Goal: Task Accomplishment & Management: Complete application form

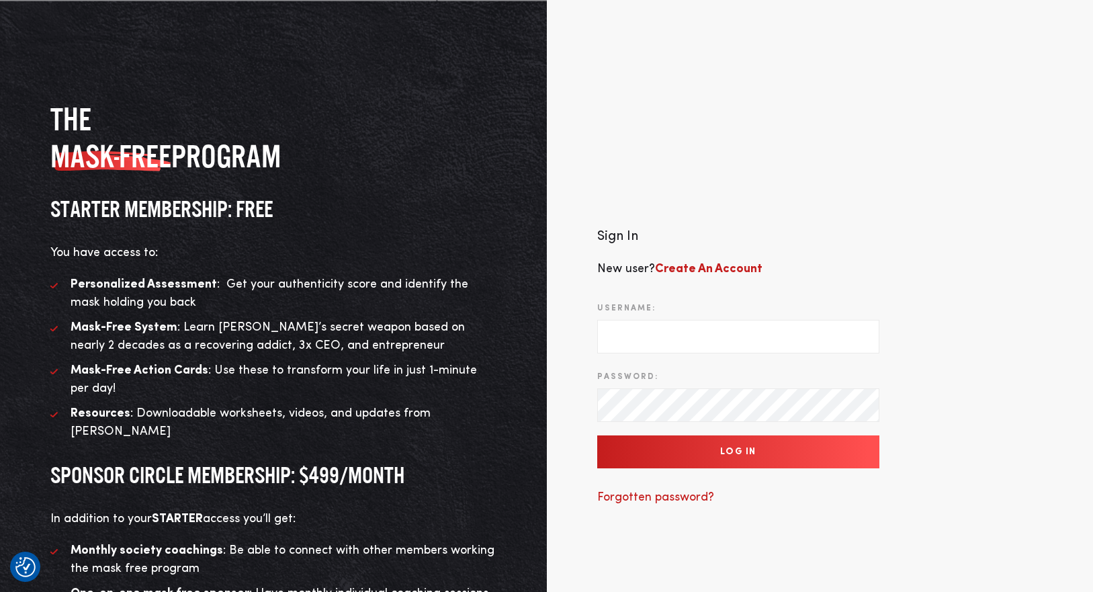
click at [736, 322] on input "Username:" at bounding box center [738, 337] width 282 height 34
type input "support@twohourssleep.com"
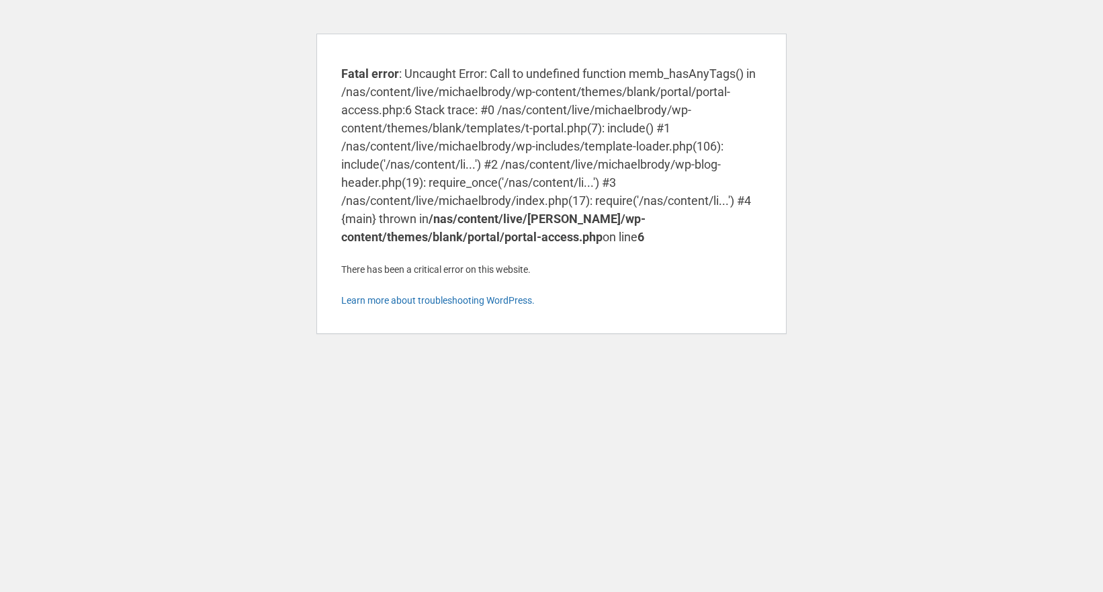
click at [493, 125] on body "Fatal error : Uncaught Error: Call to undefined function memb_hasAnyTags() in /…" at bounding box center [552, 184] width 470 height 300
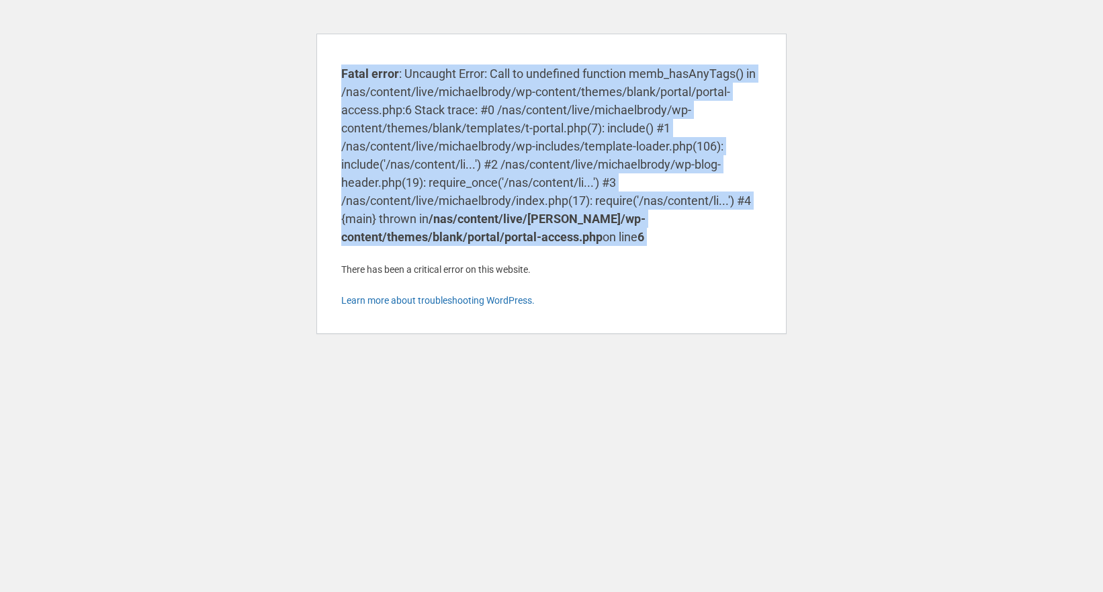
click at [493, 125] on body "Fatal error : Uncaught Error: Call to undefined function memb_hasAnyTags() in /…" at bounding box center [552, 184] width 470 height 300
copy body "Fatal error : Uncaught Error: Call to undefined function memb_hasAnyTags() in /…"
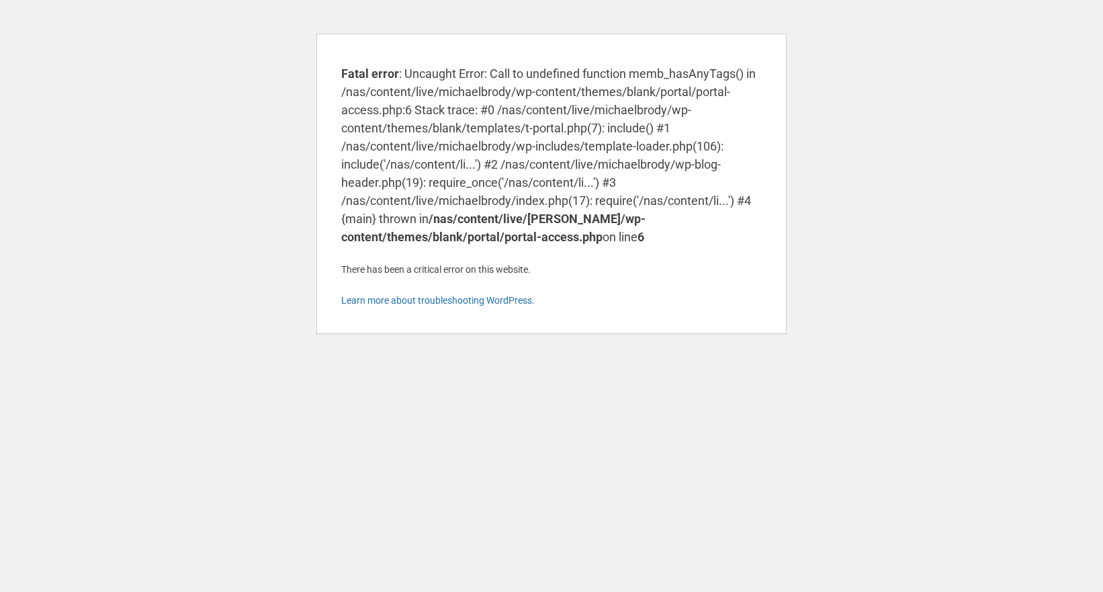
click at [429, 358] on html "Fatal error : Uncaught Error: Call to undefined function memb_hasAnyTags() in /…" at bounding box center [551, 179] width 1103 height 358
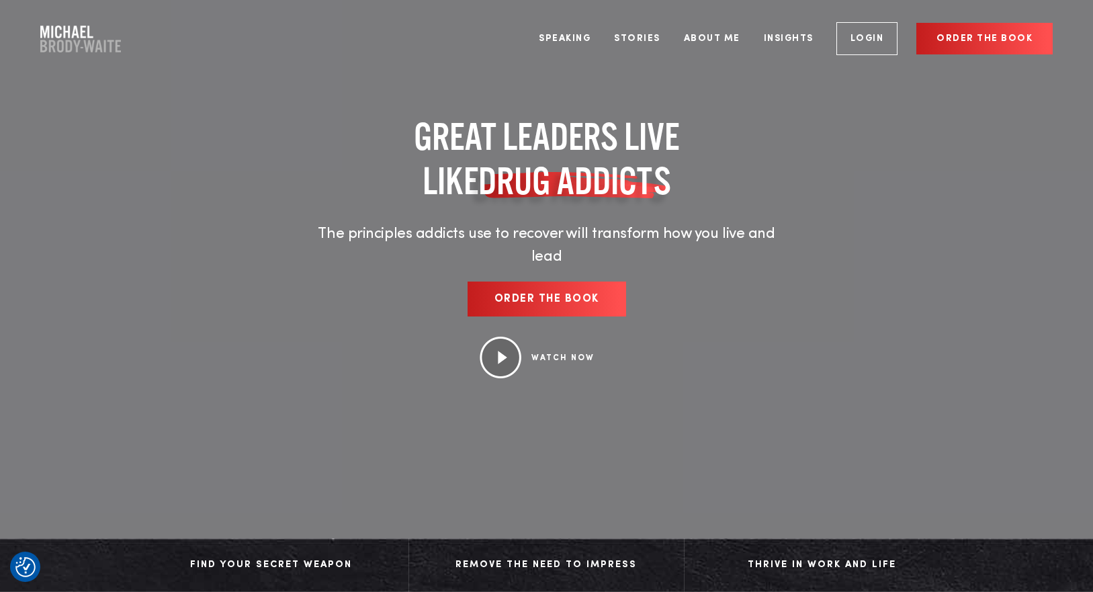
click at [868, 45] on link "Login" at bounding box center [868, 38] width 62 height 33
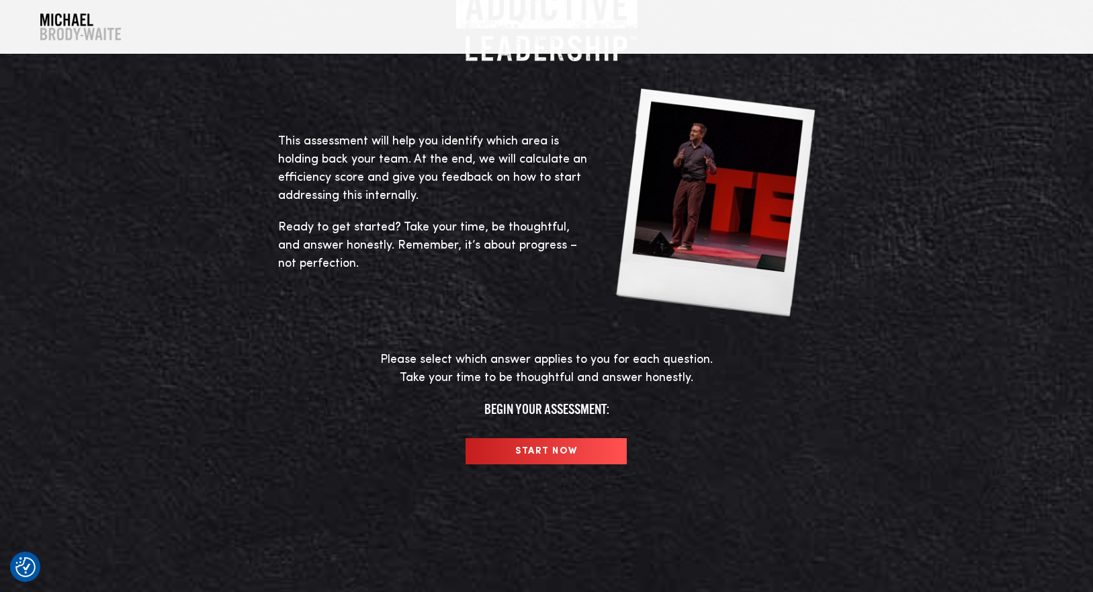
scroll to position [198, 0]
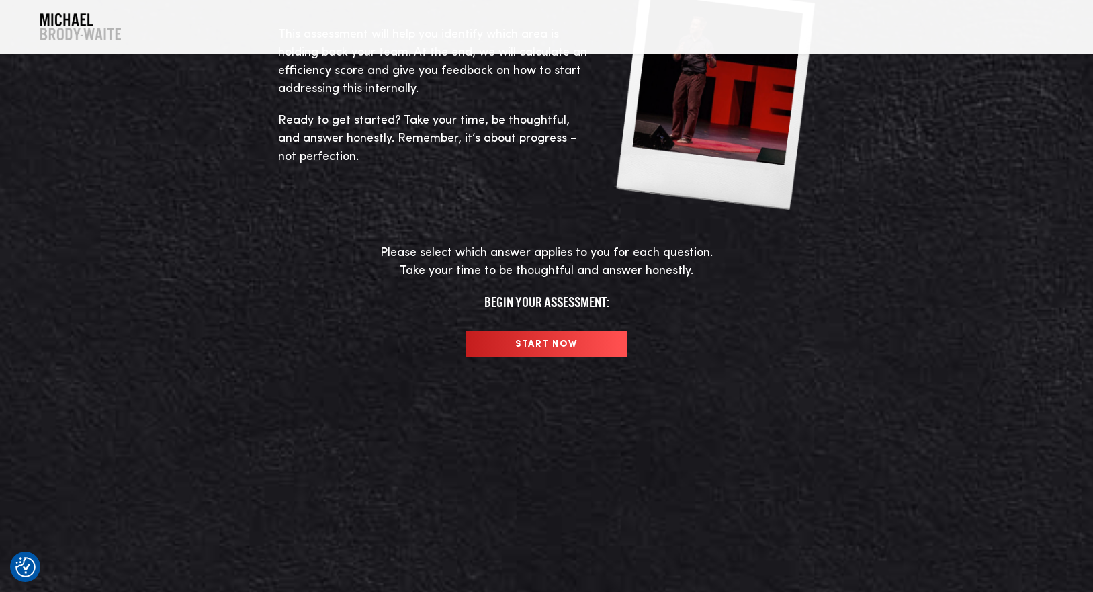
click at [567, 350] on input "START NOW" at bounding box center [546, 344] width 161 height 26
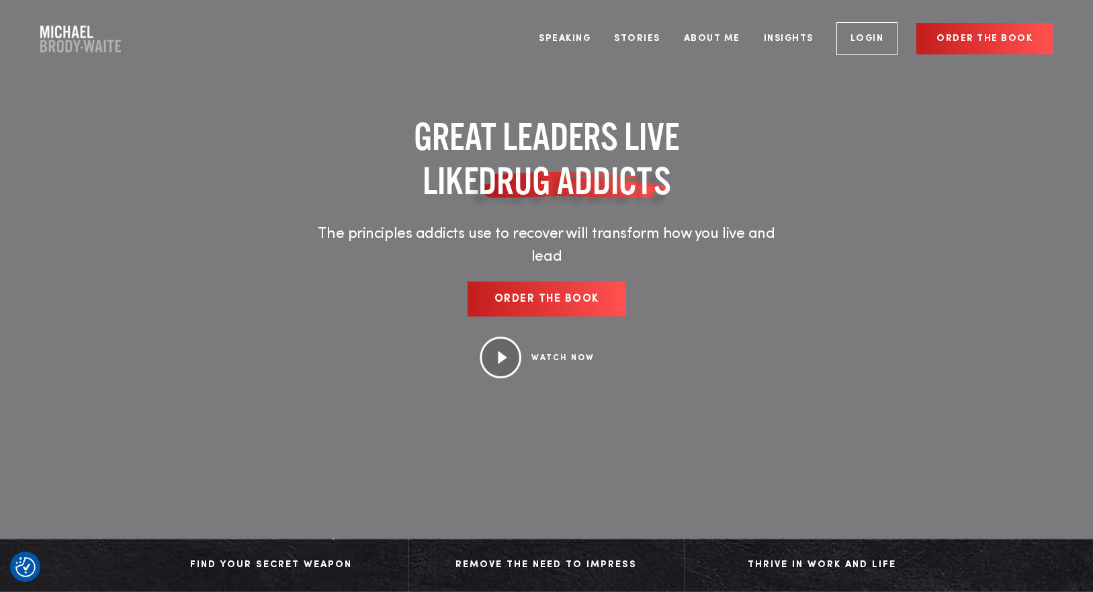
click at [874, 37] on link "Login" at bounding box center [868, 38] width 62 height 33
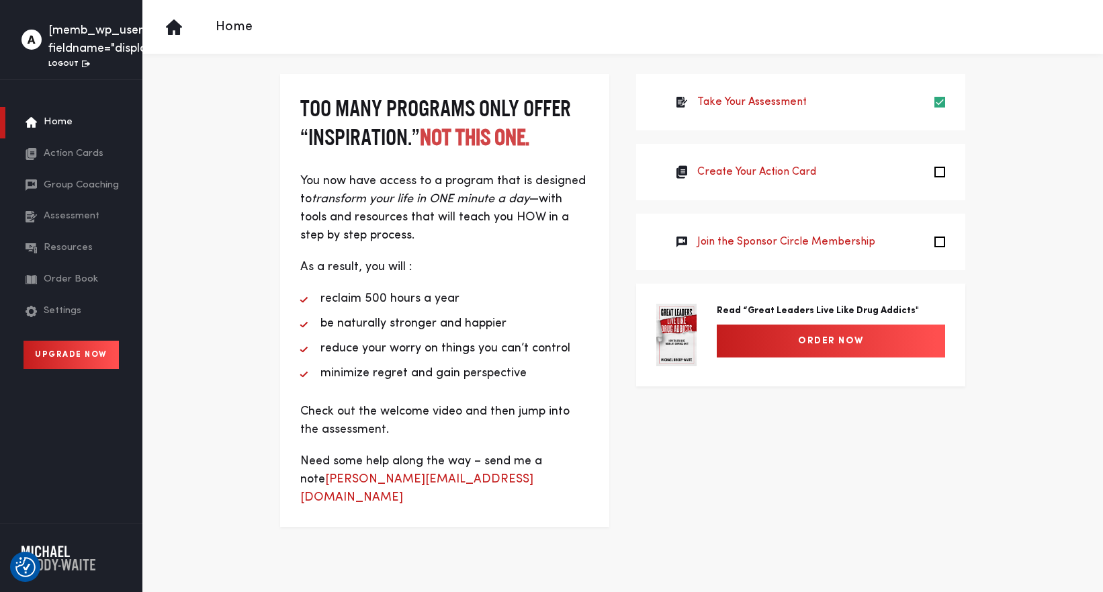
click at [116, 508] on div "[memb_wp_user fieldname="display_name"] Logout Home Action Cards Group Coaching…" at bounding box center [71, 296] width 142 height 592
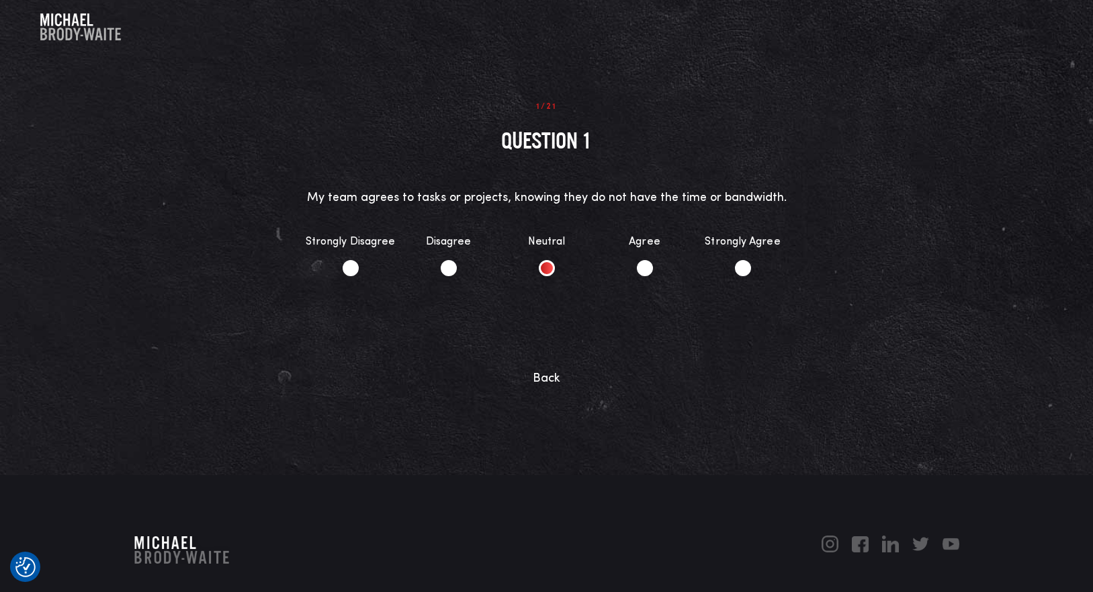
click at [555, 274] on li "Neutral" at bounding box center [547, 254] width 98 height 69
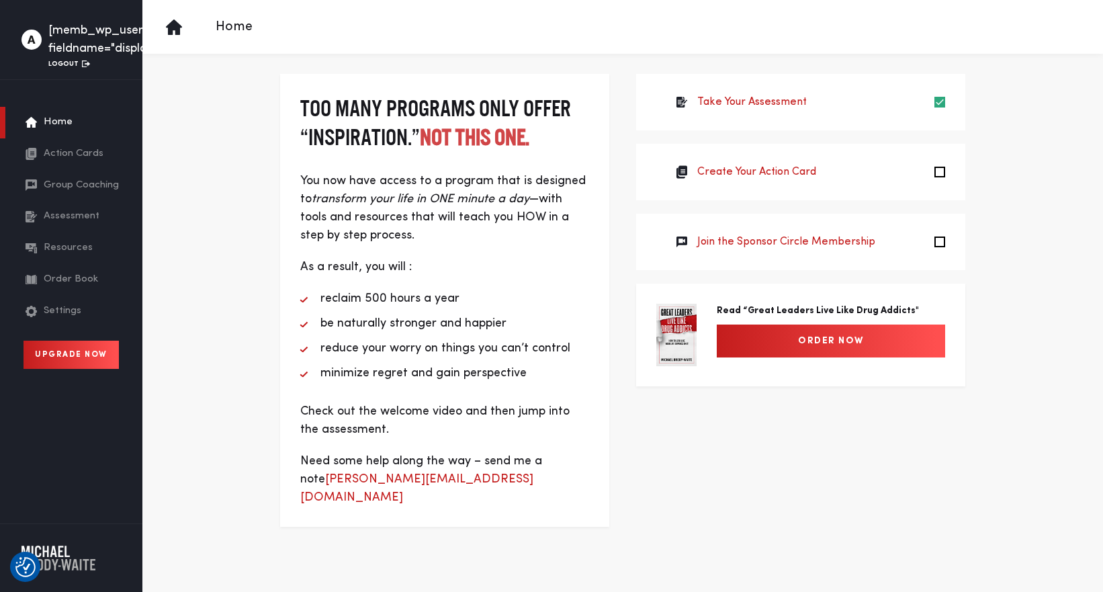
click at [86, 216] on span "Assessment" at bounding box center [72, 216] width 56 height 15
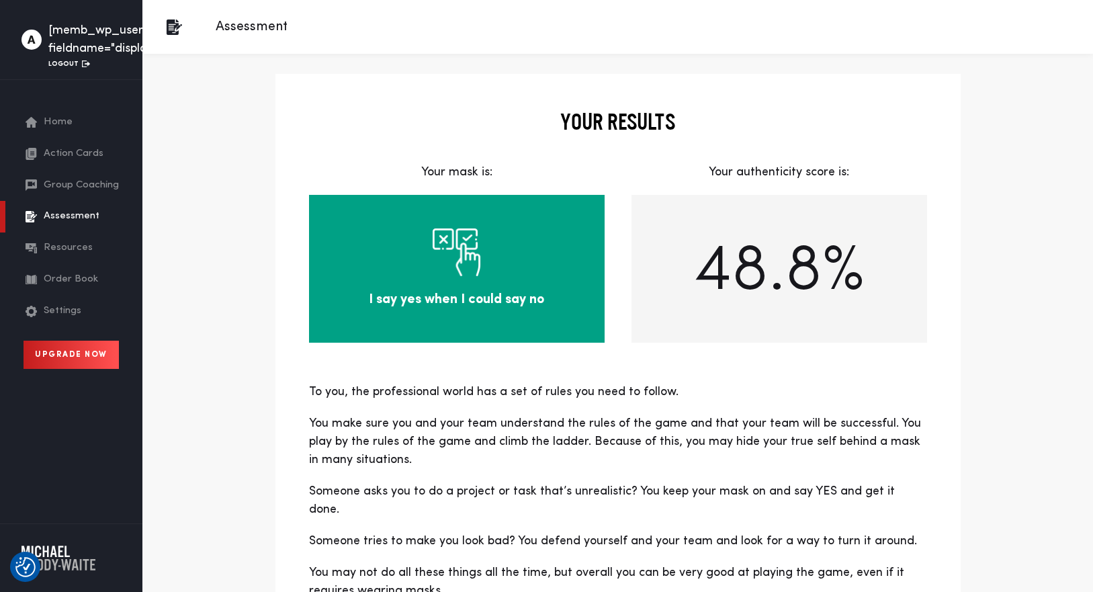
scroll to position [262, 0]
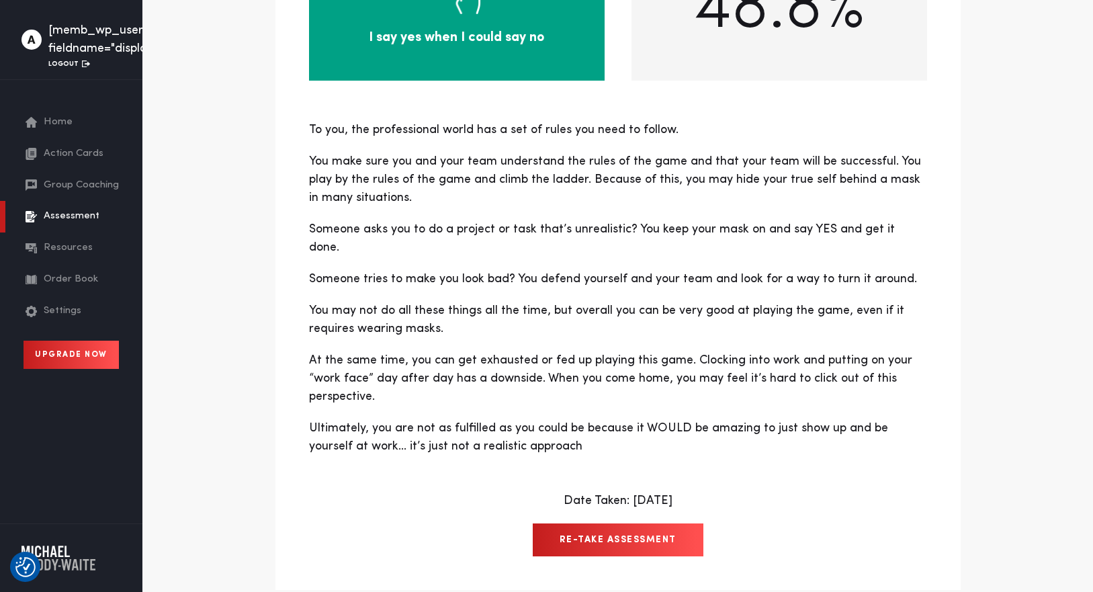
click at [573, 523] on link "Re-Take Assessment" at bounding box center [618, 539] width 171 height 33
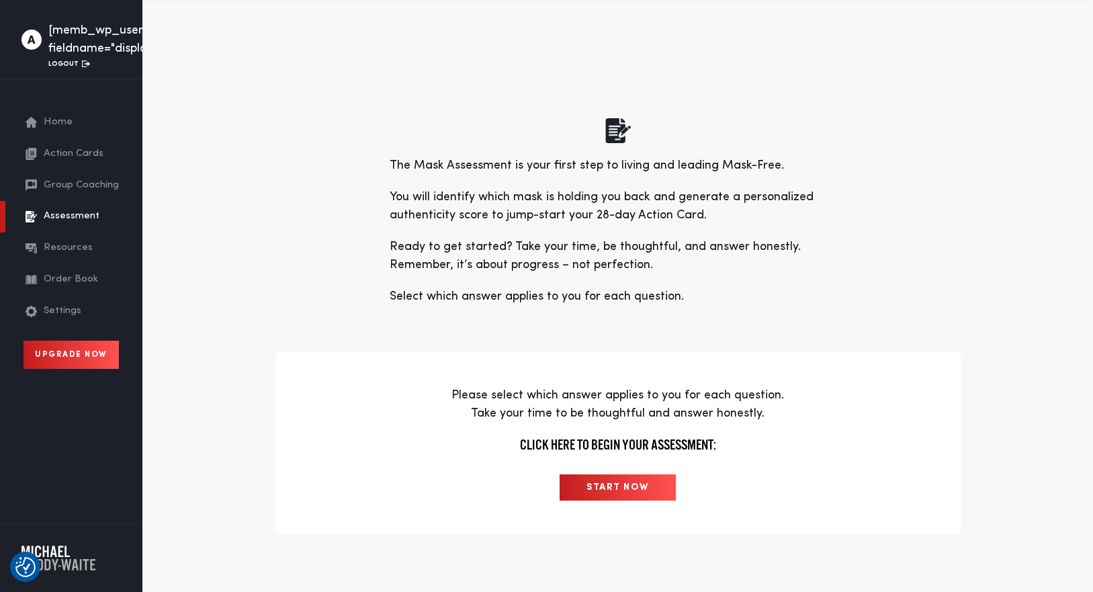
scroll to position [120, 0]
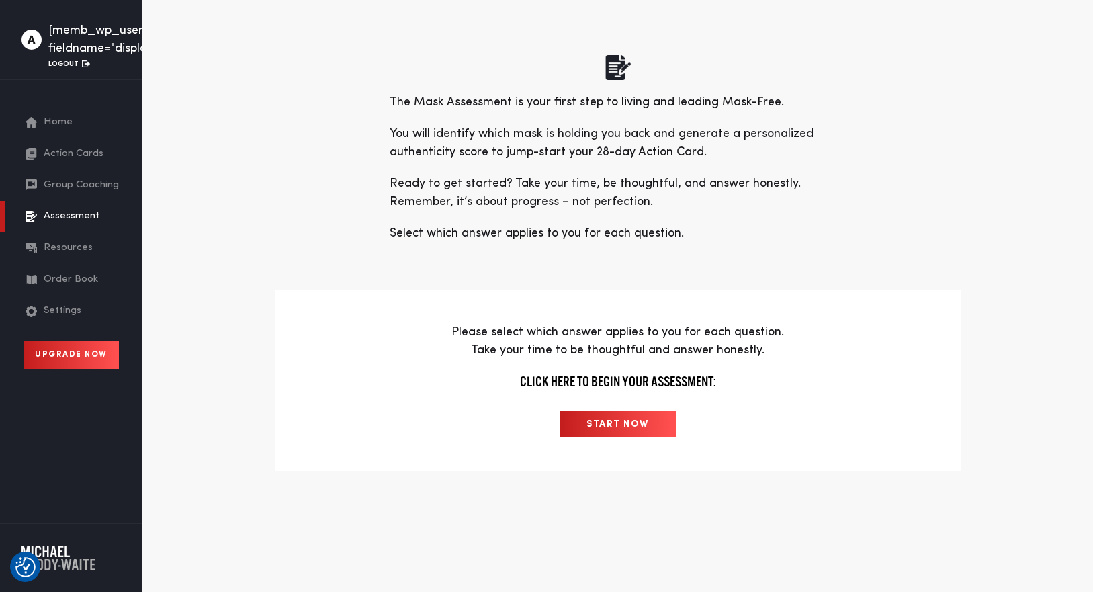
click at [581, 422] on input "START NOW" at bounding box center [618, 424] width 116 height 26
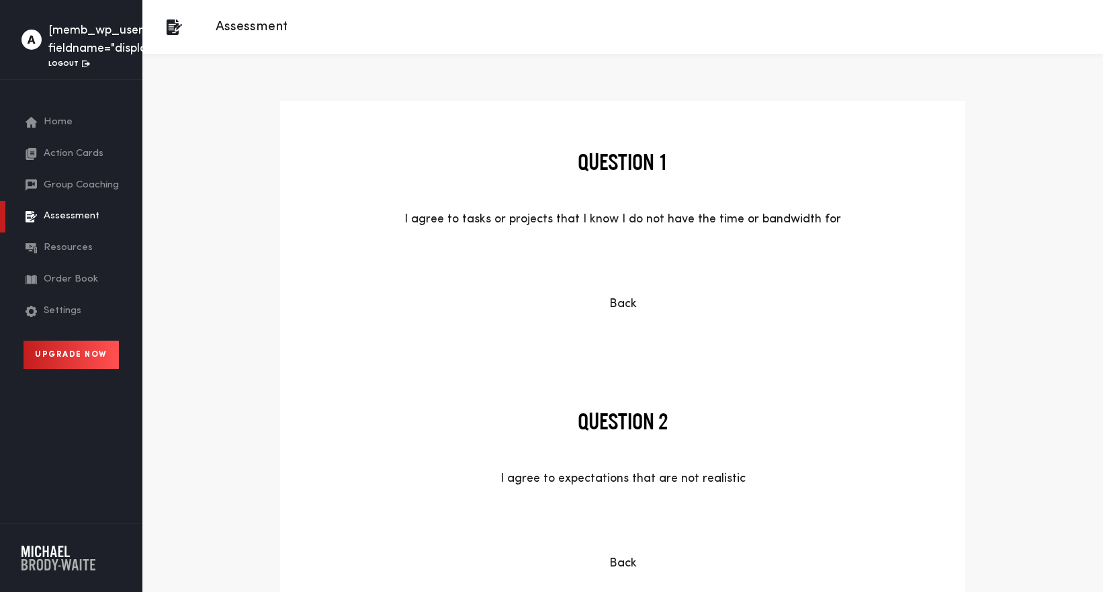
click at [101, 42] on div "[memb_wp_user fieldname="display_name"] Logout" at bounding box center [124, 40] width 153 height 36
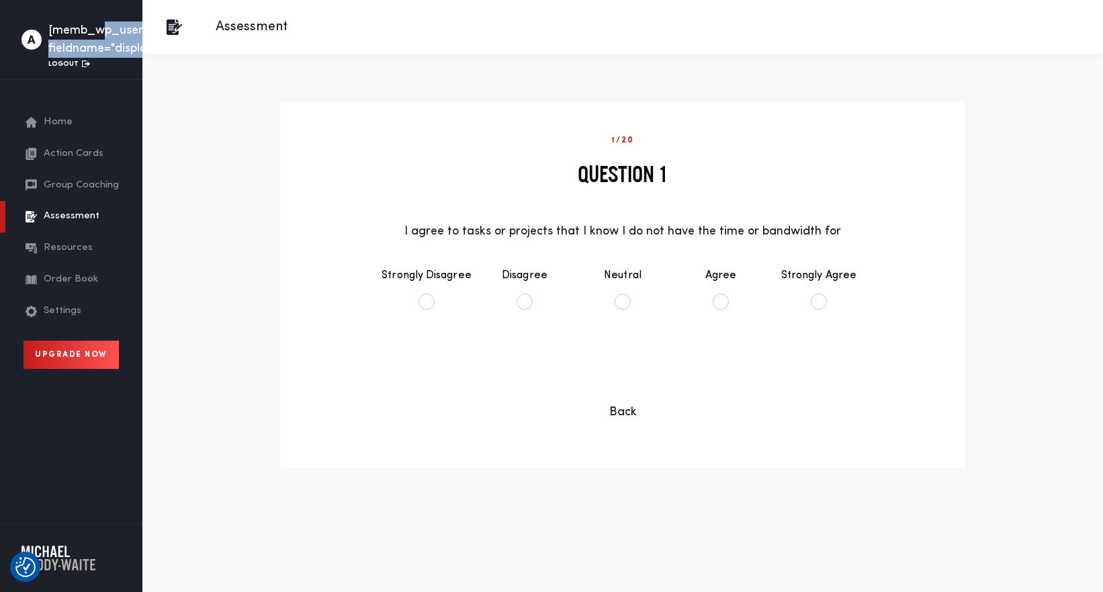
click at [101, 42] on div "[memb_wp_user fieldname="display_name"] Logout" at bounding box center [124, 40] width 153 height 36
copy div "[memb_wp_user fieldname="display_name"]"
click at [600, 300] on li "Neutral" at bounding box center [623, 288] width 98 height 69
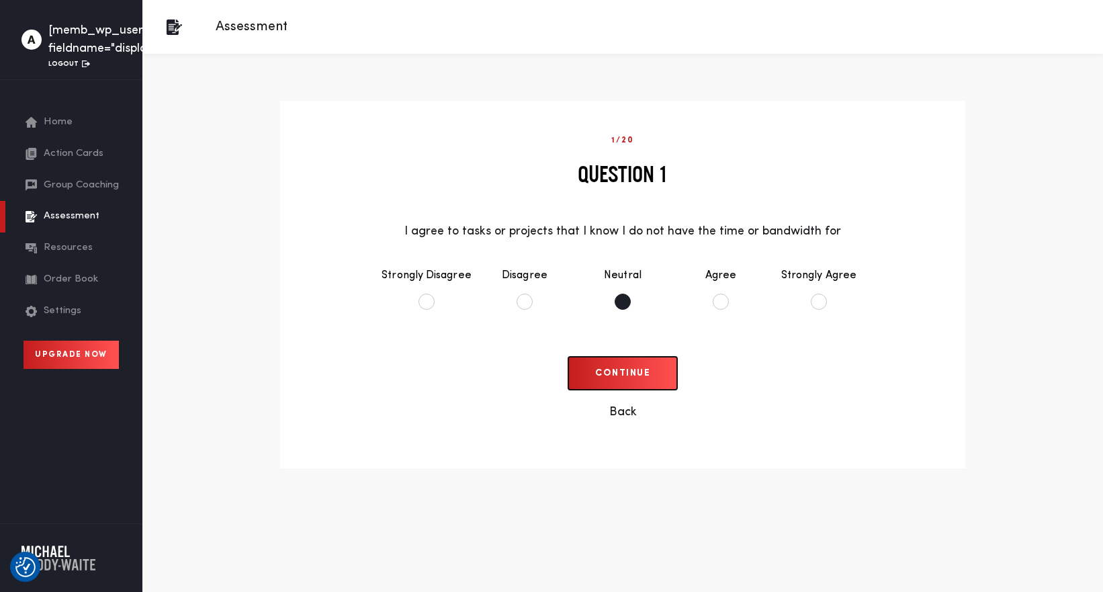
click at [622, 377] on button "Continue" at bounding box center [623, 373] width 109 height 33
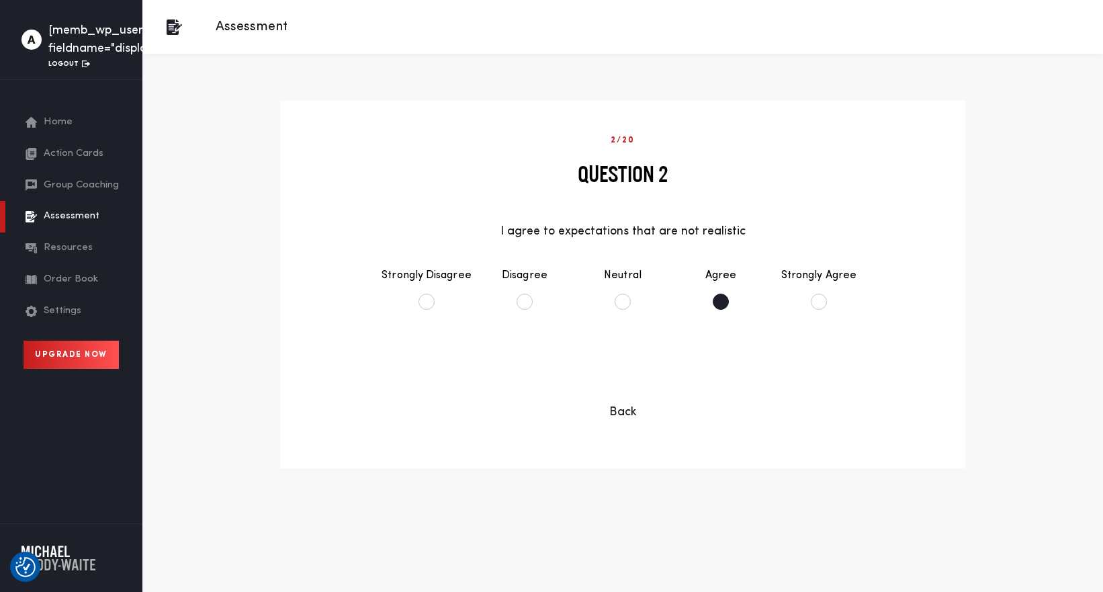
click at [685, 295] on li "Agree" at bounding box center [721, 288] width 98 height 69
click at [633, 377] on button "Continue" at bounding box center [623, 373] width 109 height 33
click at [707, 296] on li "Agree" at bounding box center [721, 288] width 98 height 69
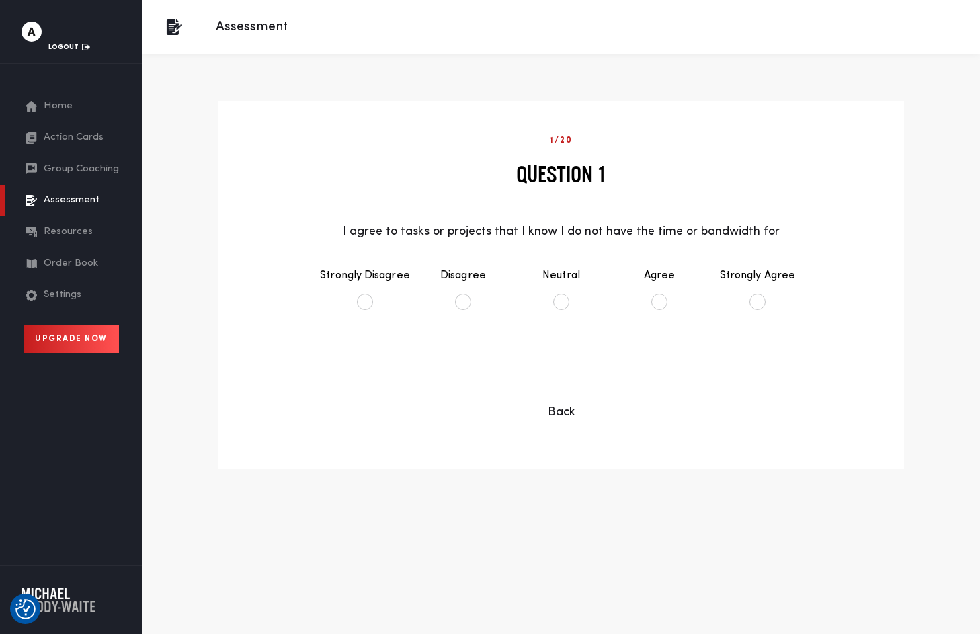
click at [473, 394] on div "Continue Back" at bounding box center [561, 389] width 470 height 65
